Goal: Check status: Check status

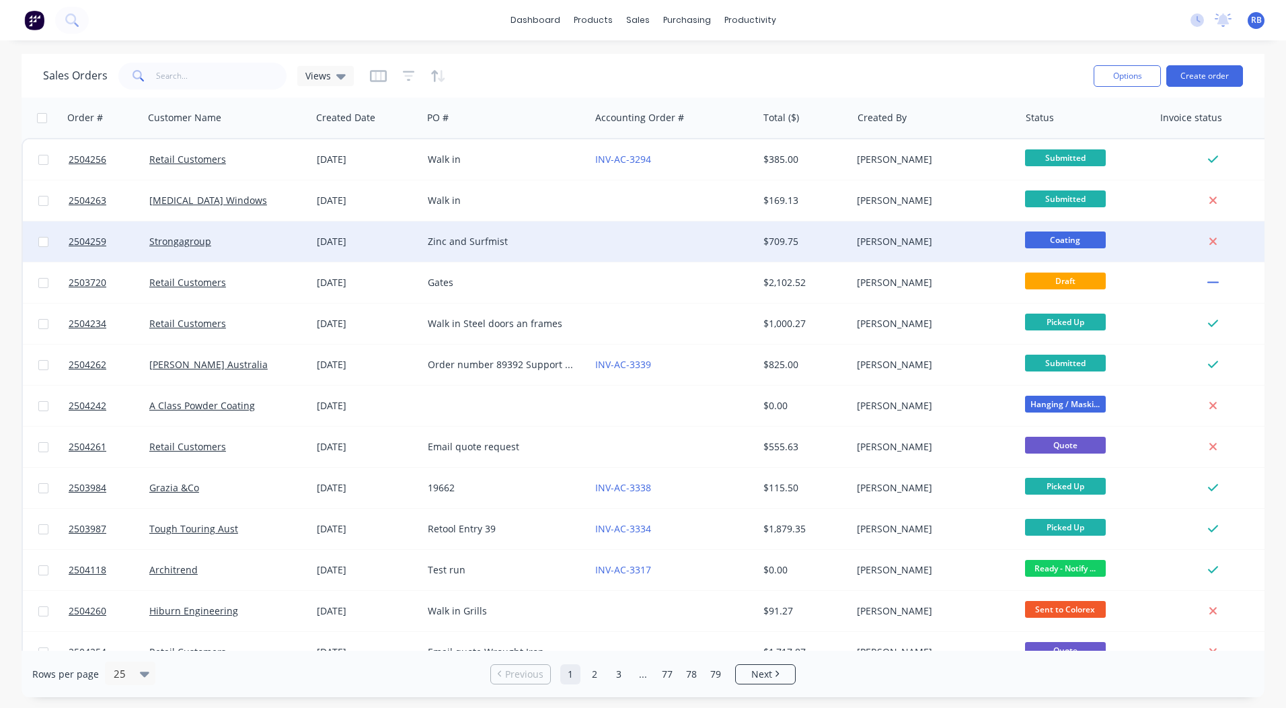
click at [569, 225] on div "Zinc and Surfmist" at bounding box center [505, 241] width 167 height 40
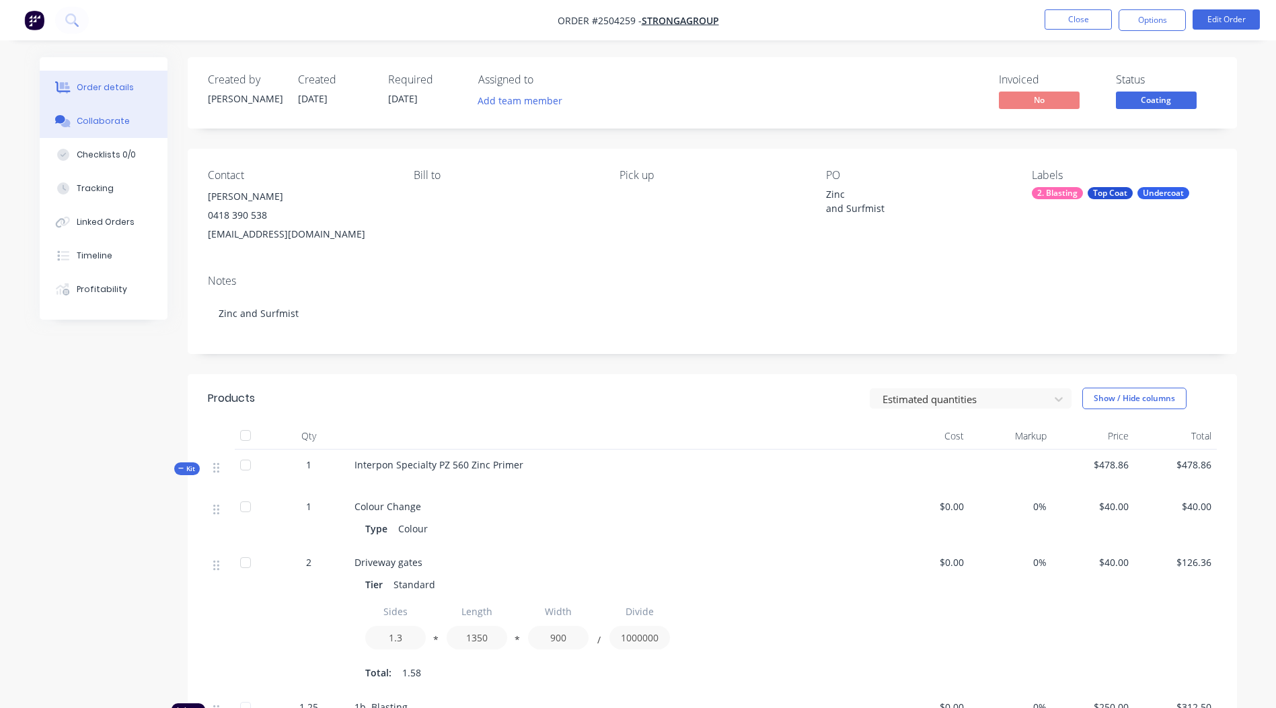
click at [98, 122] on div "Collaborate" at bounding box center [103, 121] width 53 height 12
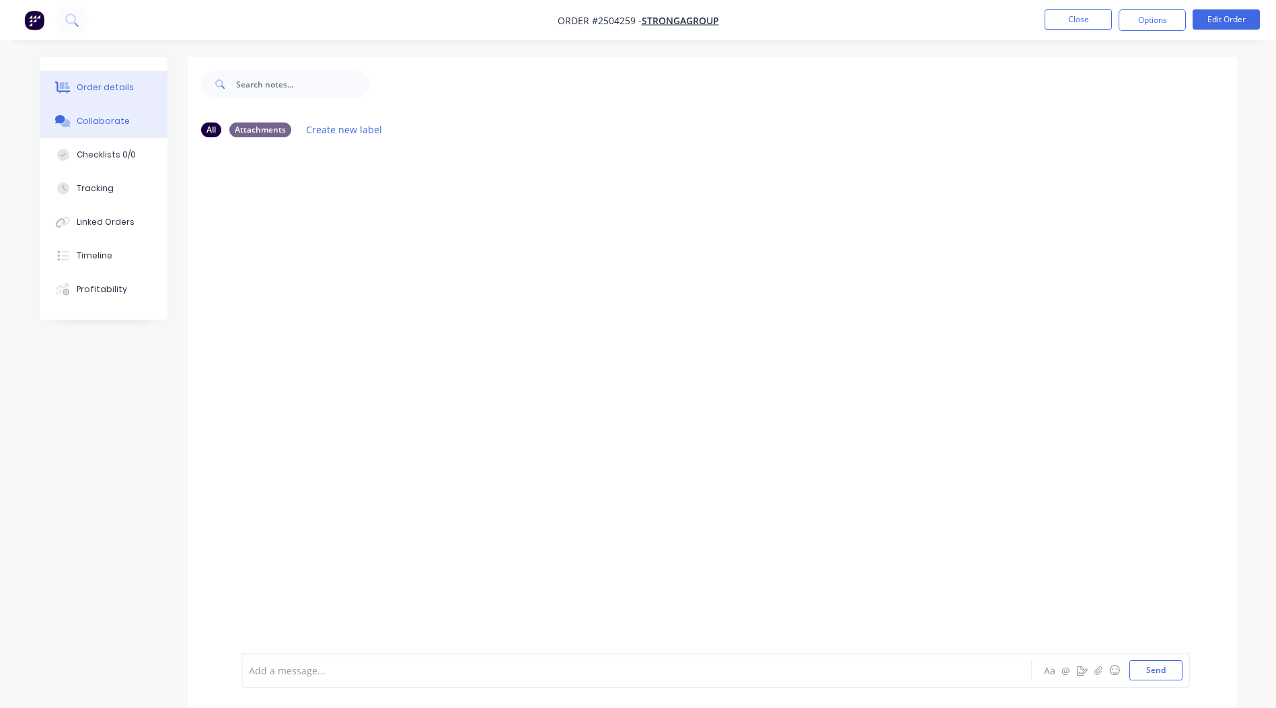
click at [108, 89] on div "Order details" at bounding box center [105, 87] width 57 height 12
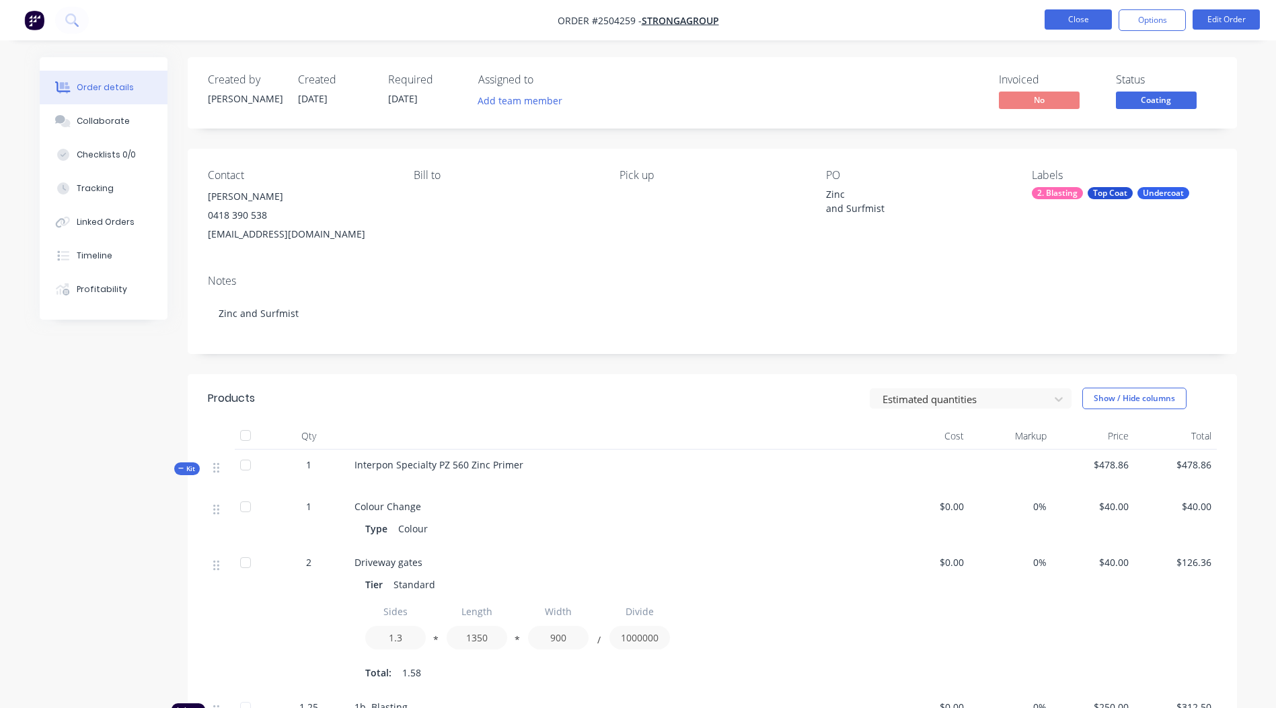
click at [1074, 17] on button "Close" at bounding box center [1078, 19] width 67 height 20
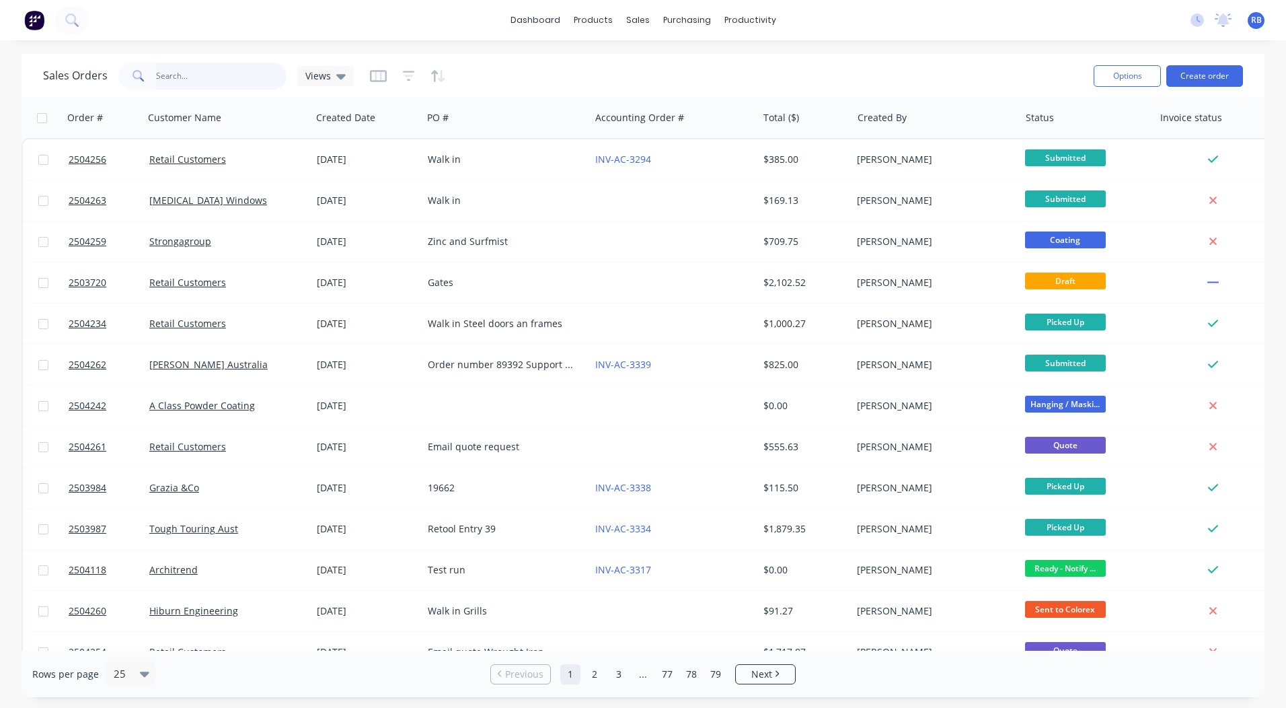
click at [220, 80] on input "text" at bounding box center [221, 76] width 131 height 27
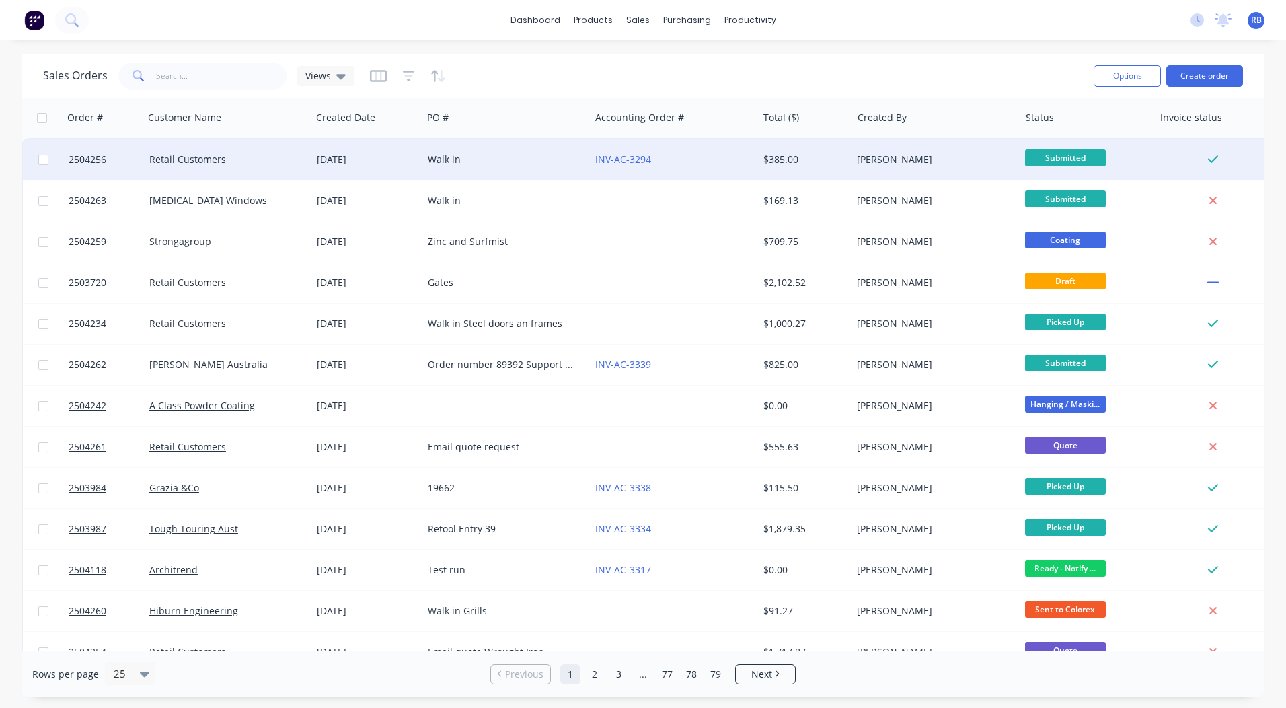
click at [463, 155] on div "Walk in" at bounding box center [502, 159] width 149 height 13
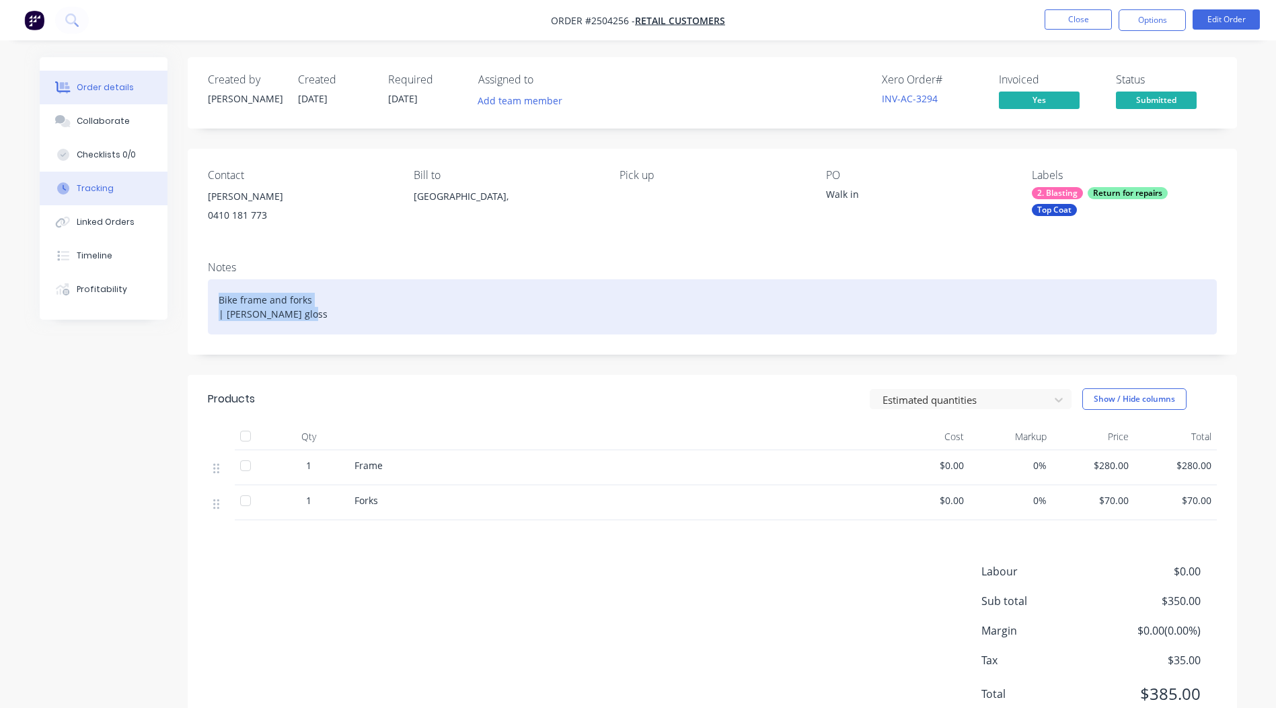
drag, startPoint x: 315, startPoint y: 316, endPoint x: 136, endPoint y: 192, distance: 217.9
click at [162, 218] on div "Order details Collaborate Checklists 0/0 Tracking Linked Orders Timeline Profit…" at bounding box center [638, 408] width 1224 height 702
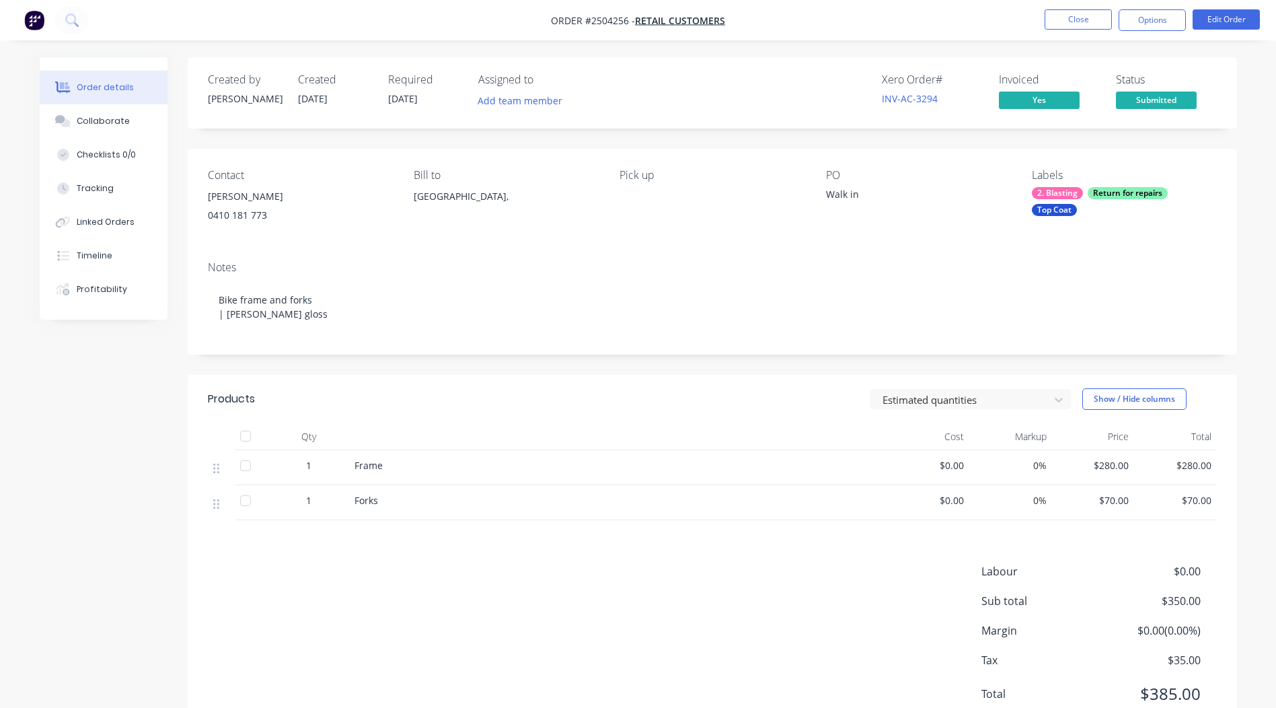
click at [334, 246] on div "Contact Nathan Bird 0410 181 773 Bill to Australia, Pick up PO Walk in Labels 2…" at bounding box center [712, 200] width 1049 height 102
click at [928, 100] on link "INV-AC-3294" at bounding box center [910, 98] width 56 height 13
click at [1078, 22] on button "Close" at bounding box center [1078, 19] width 67 height 20
